Goal: Information Seeking & Learning: Find specific fact

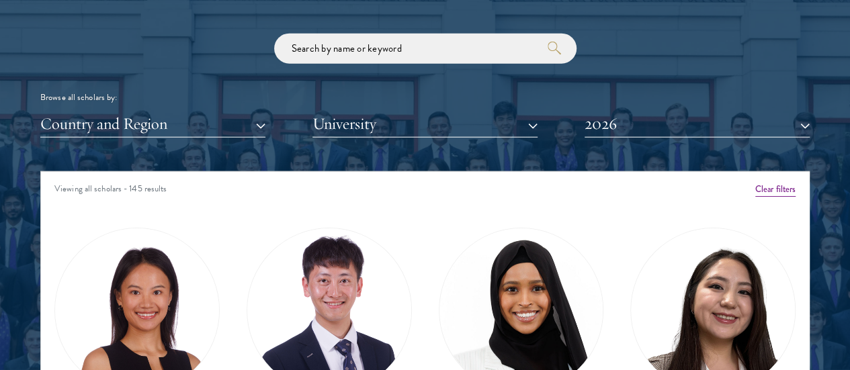
scroll to position [1581, 0]
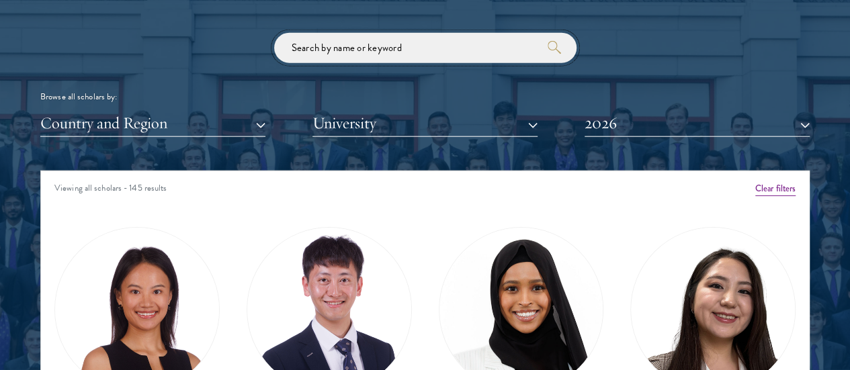
click at [378, 33] on input "search" at bounding box center [425, 48] width 302 height 30
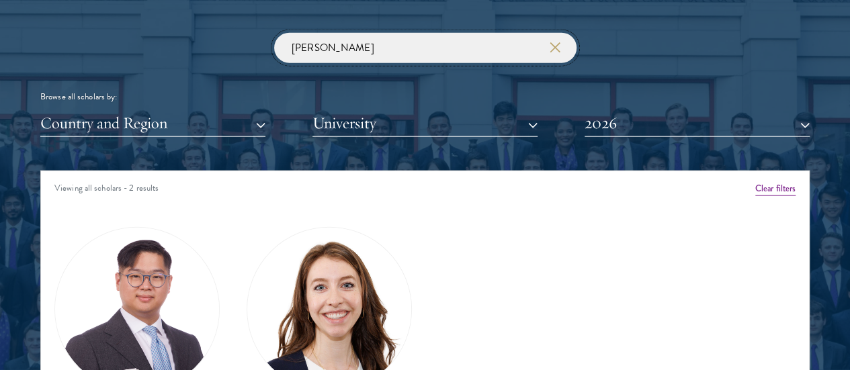
type input "[PERSON_NAME]"
click at [295, 268] on img at bounding box center [329, 310] width 164 height 164
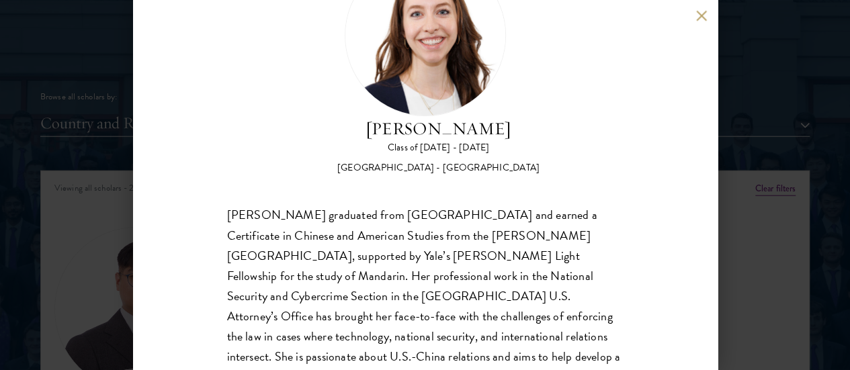
scroll to position [86, 0]
click at [441, 257] on div "[PERSON_NAME] graduated from [GEOGRAPHIC_DATA] and earned a Certificate in Chin…" at bounding box center [425, 305] width 396 height 201
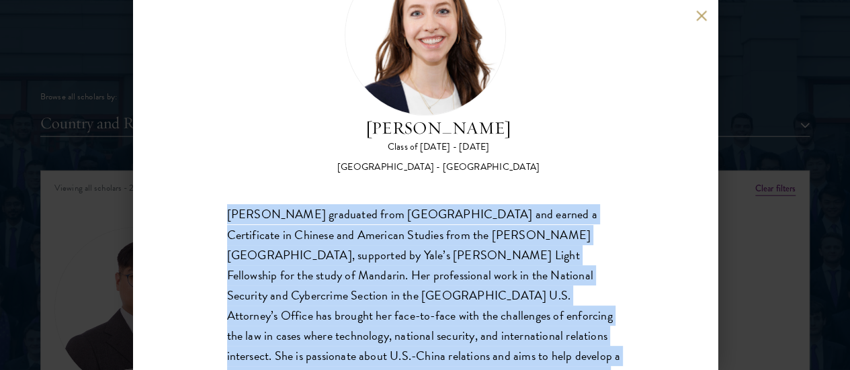
click at [441, 257] on div "[PERSON_NAME] graduated from [GEOGRAPHIC_DATA] and earned a Certificate in Chin…" at bounding box center [425, 305] width 396 height 201
click at [436, 250] on div "[PERSON_NAME] graduated from [GEOGRAPHIC_DATA] and earned a Certificate in Chin…" at bounding box center [425, 305] width 396 height 201
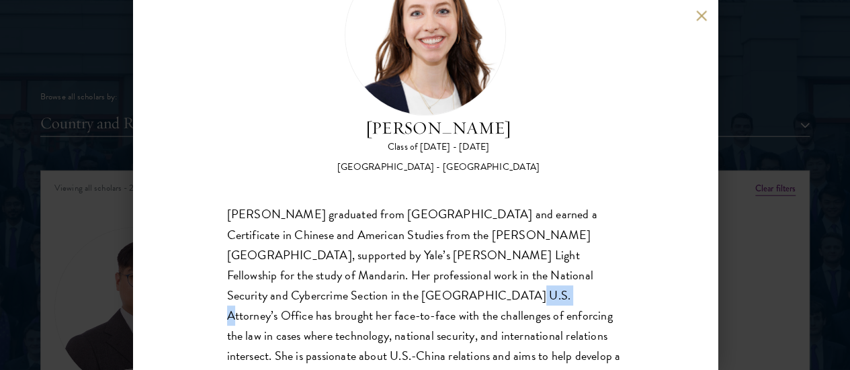
click at [436, 250] on div "[PERSON_NAME] graduated from [GEOGRAPHIC_DATA] and earned a Certificate in Chin…" at bounding box center [425, 305] width 396 height 201
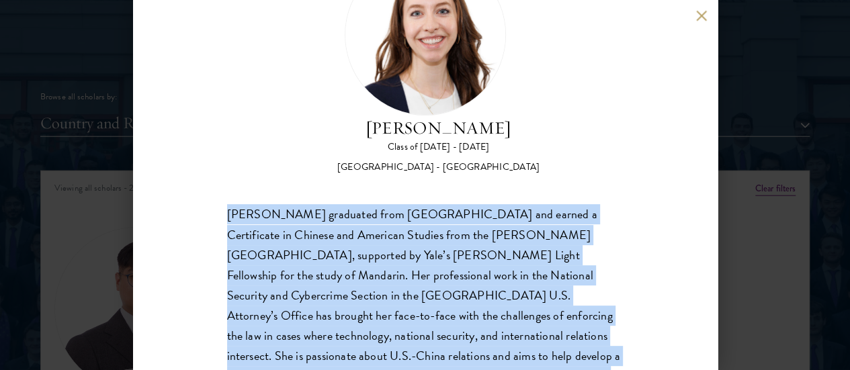
click at [436, 250] on div "[PERSON_NAME] graduated from [GEOGRAPHIC_DATA] and earned a Certificate in Chin…" at bounding box center [425, 305] width 396 height 201
click at [426, 246] on div "[PERSON_NAME] graduated from [GEOGRAPHIC_DATA] and earned a Certificate in Chin…" at bounding box center [425, 305] width 396 height 201
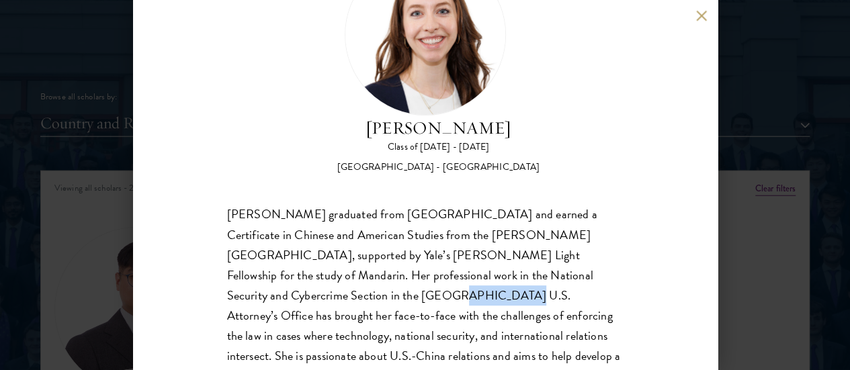
click at [426, 246] on div "[PERSON_NAME] graduated from [GEOGRAPHIC_DATA] and earned a Certificate in Chin…" at bounding box center [425, 305] width 396 height 201
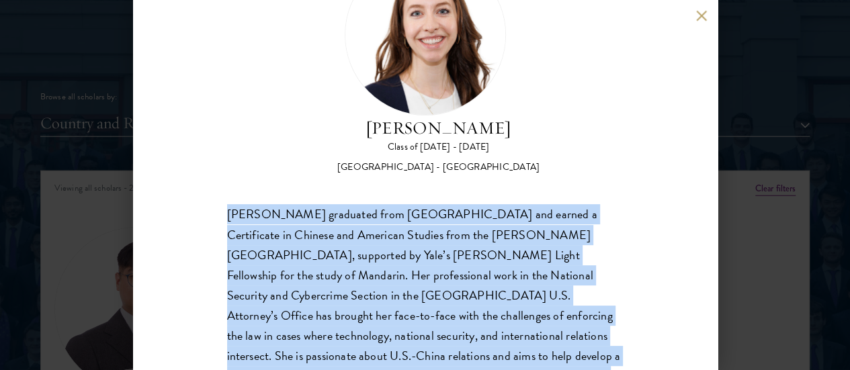
click at [426, 246] on div "[PERSON_NAME] graduated from [GEOGRAPHIC_DATA] and earned a Certificate in Chin…" at bounding box center [425, 305] width 396 height 201
click at [407, 244] on div "[PERSON_NAME] graduated from [GEOGRAPHIC_DATA] and earned a Certificate in Chin…" at bounding box center [425, 305] width 396 height 201
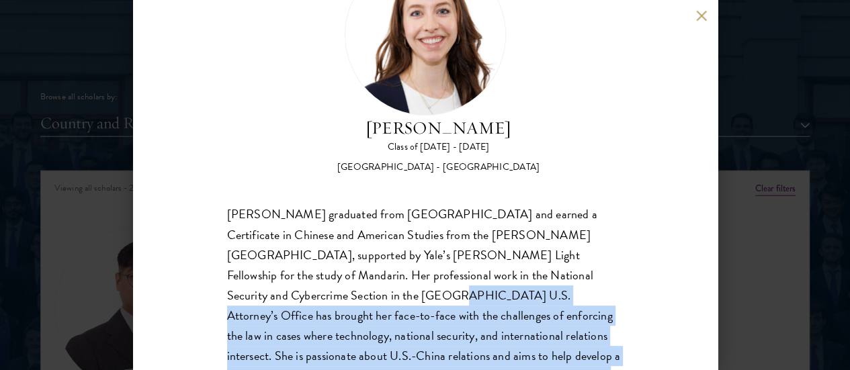
drag, startPoint x: 407, startPoint y: 244, endPoint x: 619, endPoint y: 333, distance: 229.6
click at [618, 333] on div "[PERSON_NAME] Class of [DATE] - [DATE] [GEOGRAPHIC_DATA] - [GEOGRAPHIC_DATA] [P…" at bounding box center [425, 185] width 584 height 370
click at [619, 333] on div "[PERSON_NAME] Class of [DATE] - [DATE] [GEOGRAPHIC_DATA] - [GEOGRAPHIC_DATA] [P…" at bounding box center [425, 185] width 584 height 370
drag, startPoint x: 619, startPoint y: 333, endPoint x: 412, endPoint y: 242, distance: 225.2
click at [412, 242] on div "[PERSON_NAME] Class of [DATE] - [DATE] [GEOGRAPHIC_DATA] - [GEOGRAPHIC_DATA] [P…" at bounding box center [425, 185] width 584 height 370
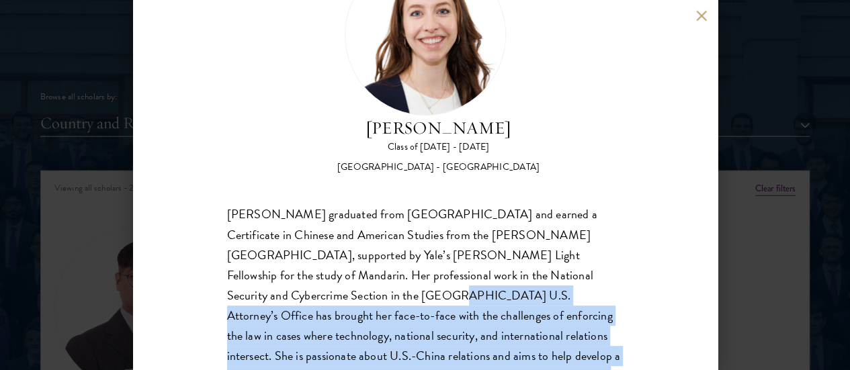
click at [412, 242] on div "[PERSON_NAME] graduated from [GEOGRAPHIC_DATA] and earned a Certificate in Chin…" at bounding box center [425, 305] width 396 height 201
drag, startPoint x: 412, startPoint y: 242, endPoint x: 626, endPoint y: 336, distance: 233.1
click at [626, 336] on div "[PERSON_NAME] Class of [DATE] - [DATE] [GEOGRAPHIC_DATA] - [GEOGRAPHIC_DATA] [P…" at bounding box center [425, 185] width 584 height 370
click at [626, 335] on div "[PERSON_NAME] Class of [DATE] - [DATE] [GEOGRAPHIC_DATA] - [GEOGRAPHIC_DATA] [P…" at bounding box center [425, 185] width 584 height 370
drag, startPoint x: 626, startPoint y: 335, endPoint x: 451, endPoint y: 244, distance: 197.1
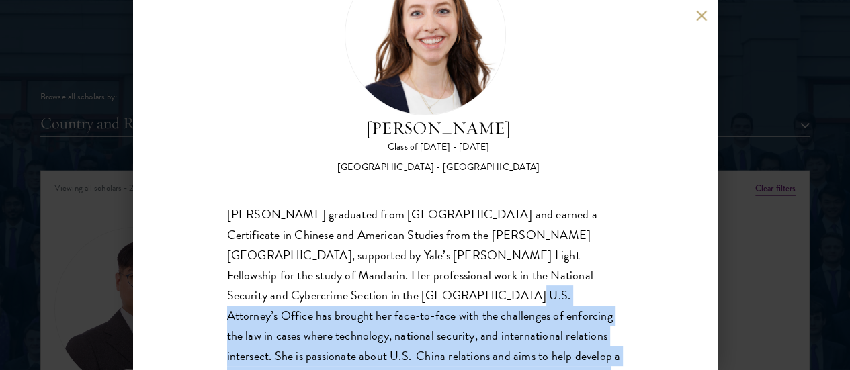
click at [451, 244] on div "[PERSON_NAME] Class of [DATE] - [DATE] [GEOGRAPHIC_DATA] - [GEOGRAPHIC_DATA] [P…" at bounding box center [425, 185] width 584 height 370
click at [451, 244] on div "[PERSON_NAME] graduated from [GEOGRAPHIC_DATA] and earned a Certificate in Chin…" at bounding box center [425, 305] width 396 height 201
drag, startPoint x: 451, startPoint y: 244, endPoint x: 631, endPoint y: 337, distance: 202.2
click at [631, 337] on div "[PERSON_NAME] Class of [DATE] - [DATE] [GEOGRAPHIC_DATA] - [GEOGRAPHIC_DATA] [P…" at bounding box center [425, 185] width 584 height 370
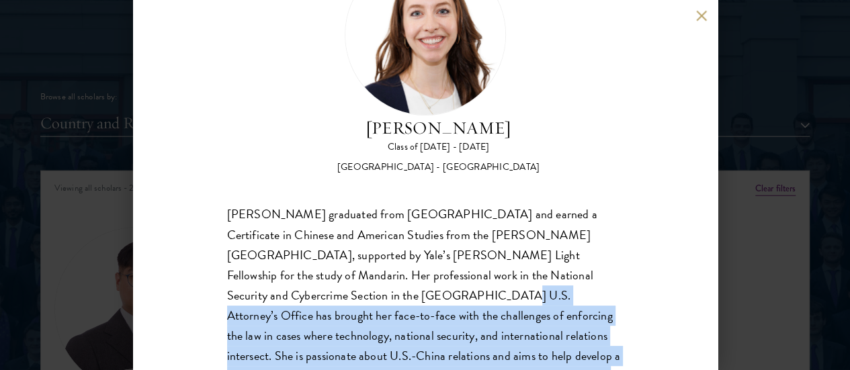
drag, startPoint x: 631, startPoint y: 337, endPoint x: 428, endPoint y: 250, distance: 220.8
click at [428, 250] on div "[PERSON_NAME] Class of [DATE] - [DATE] [GEOGRAPHIC_DATA] - [GEOGRAPHIC_DATA] [P…" at bounding box center [425, 185] width 584 height 370
